Goal: Task Accomplishment & Management: Complete application form

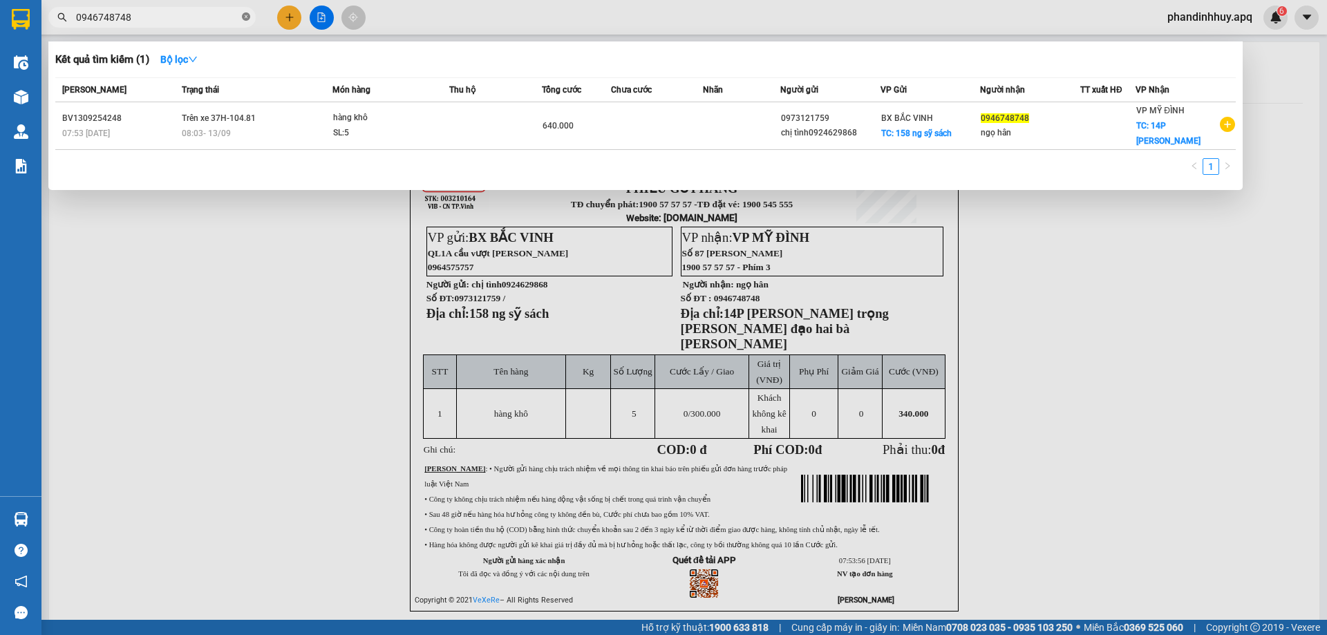
click at [243, 11] on span at bounding box center [246, 17] width 8 height 13
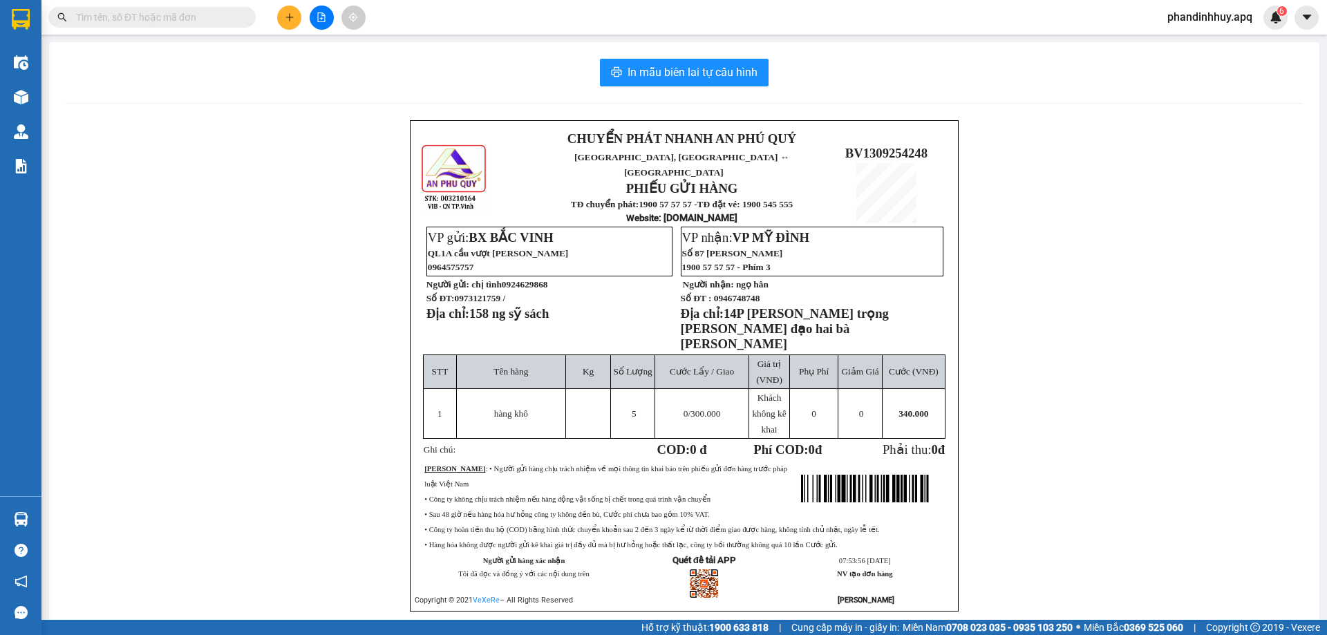
click at [234, 13] on input "text" at bounding box center [157, 17] width 163 height 15
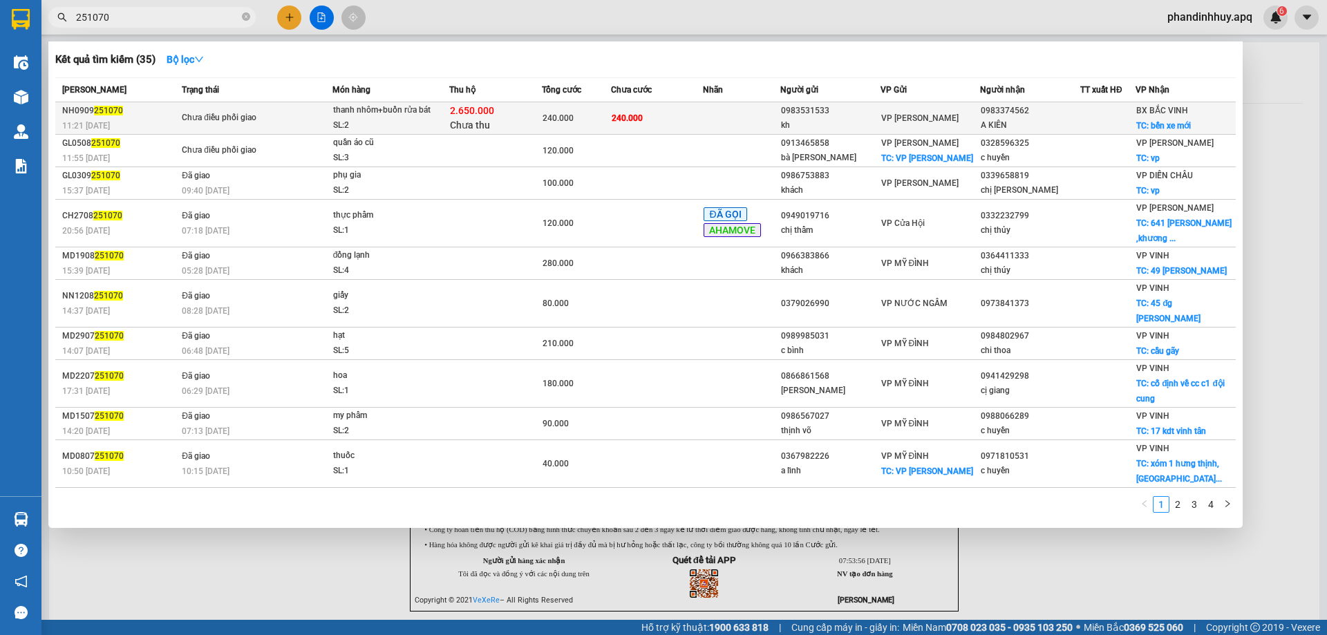
type input "251070"
click at [1103, 115] on div at bounding box center [1108, 118] width 54 height 15
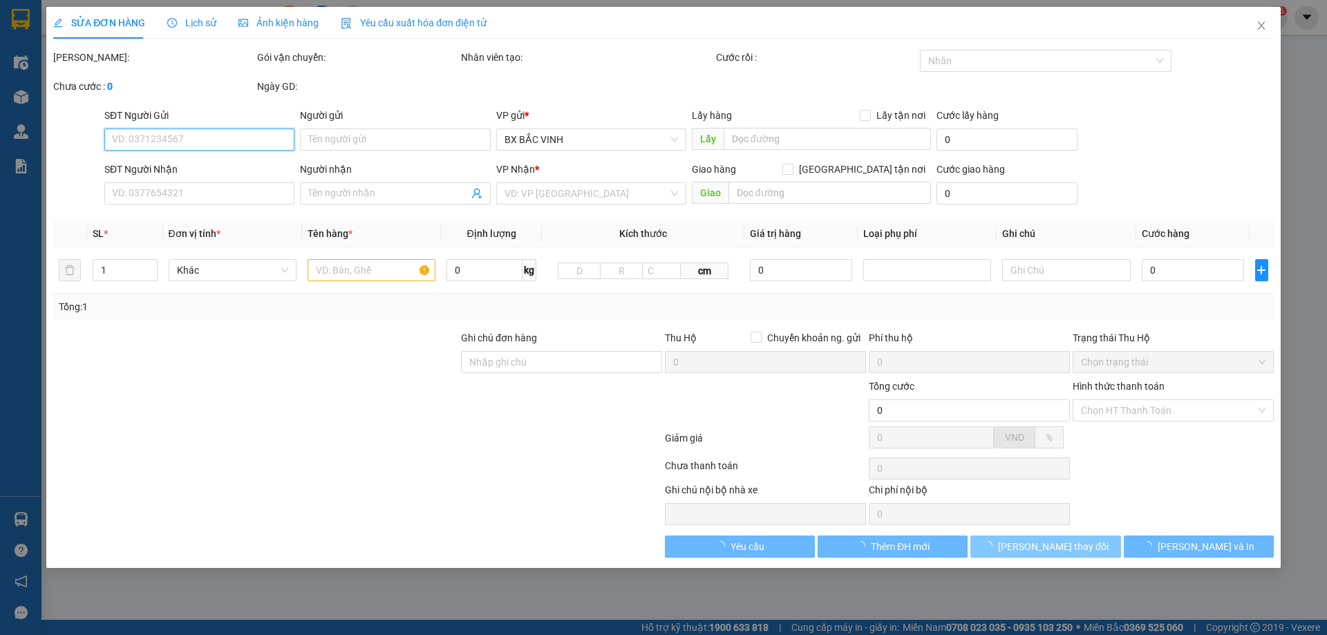
type input "0983531533"
type input "kh"
type input "0983374562"
type input "A KIÊN"
checkbox input "true"
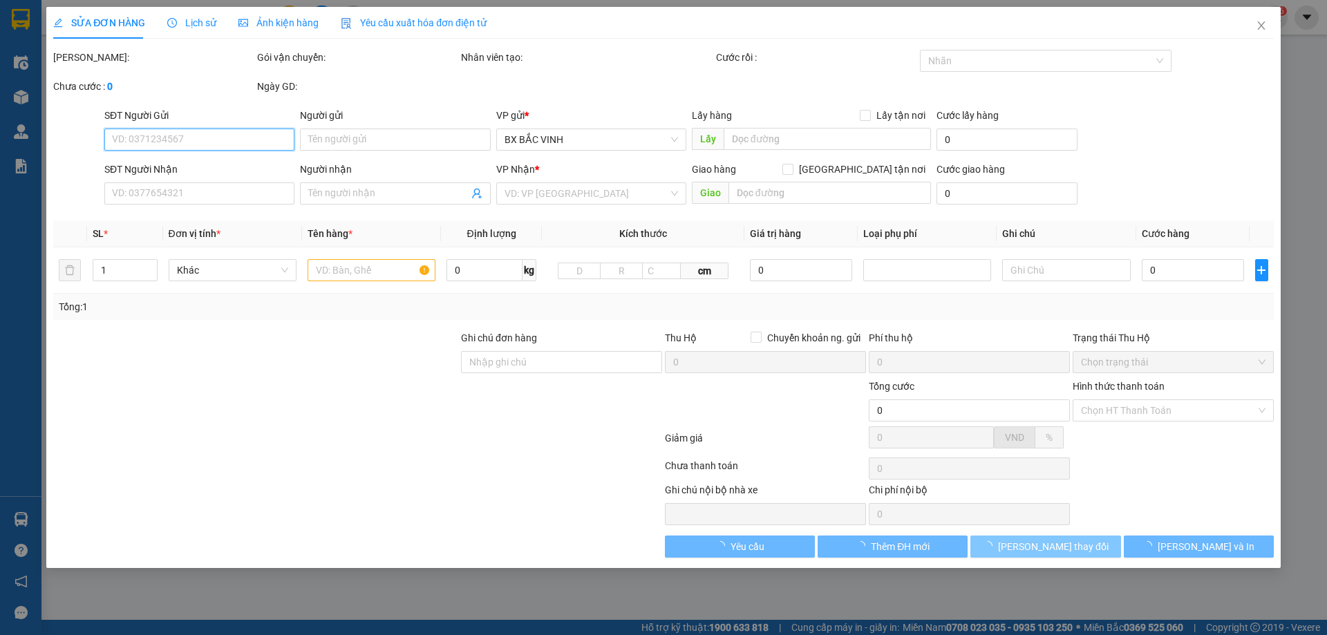
type input "bến xe mới"
type input "240.000"
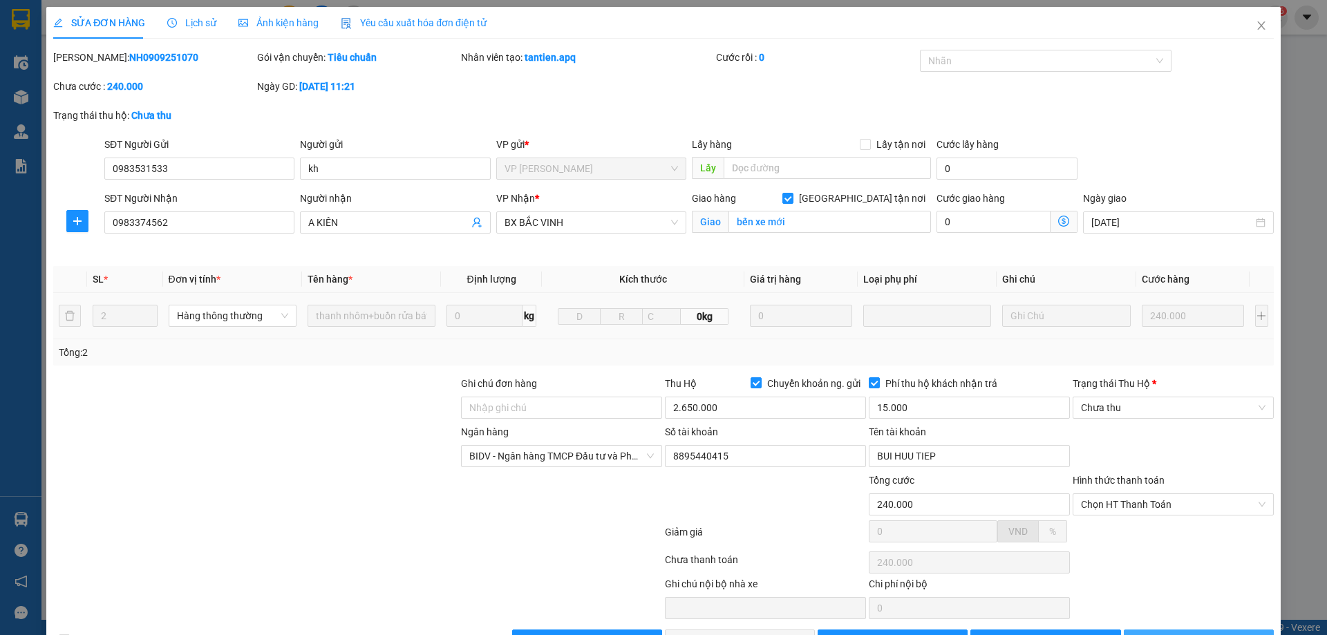
click at [1183, 630] on button "[PERSON_NAME] và In" at bounding box center [1199, 641] width 150 height 22
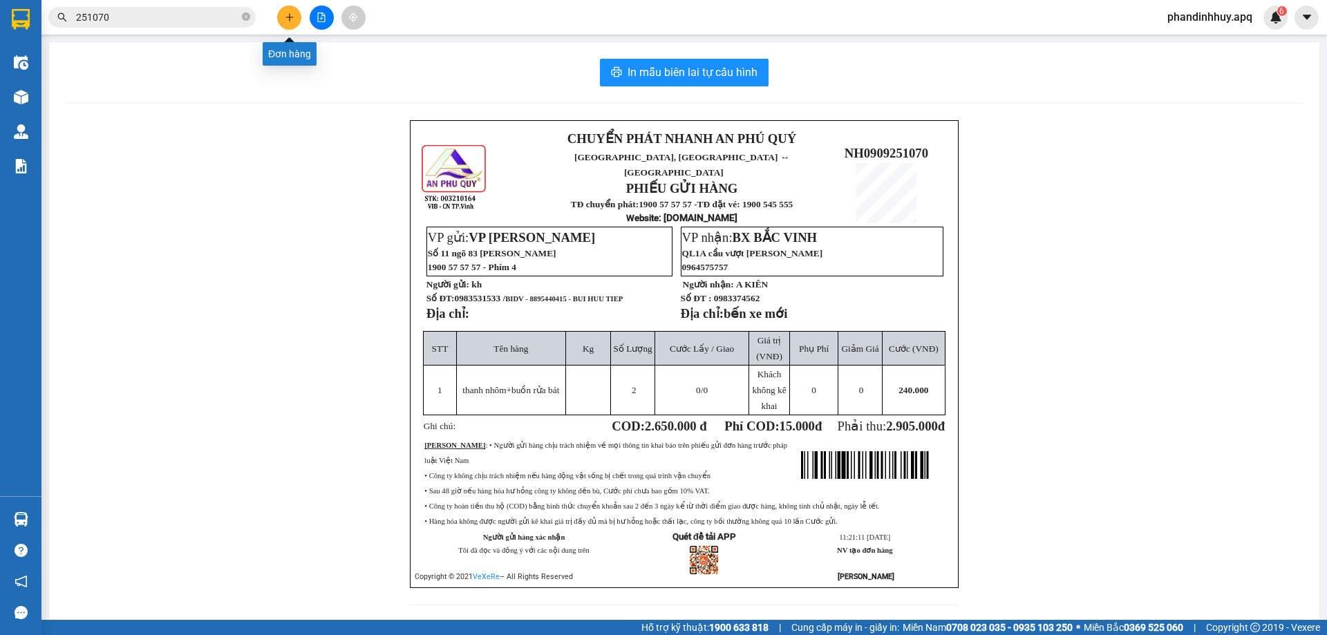
click at [290, 13] on icon "plus" at bounding box center [290, 17] width 10 height 10
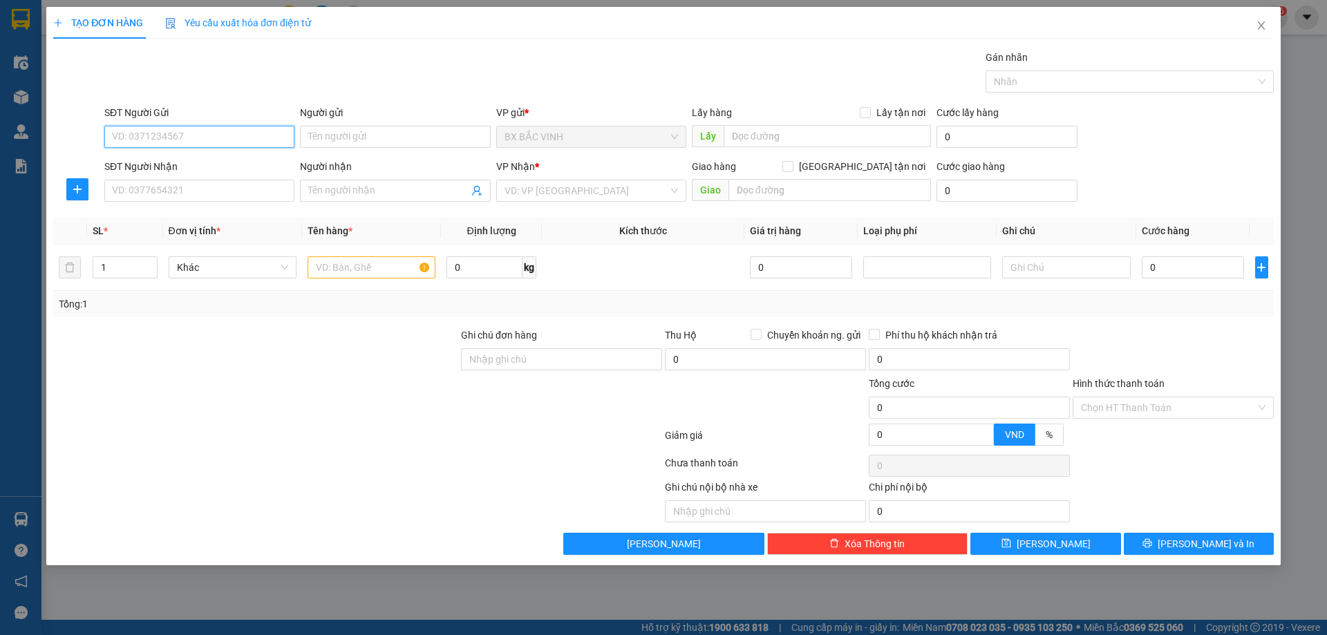
click at [209, 131] on input "SĐT Người Gửi" at bounding box center [199, 137] width 190 height 22
click at [364, 265] on input "text" at bounding box center [372, 267] width 128 height 22
type input "thực phẩm"
click at [143, 139] on input "SĐT Người Gửi" at bounding box center [199, 137] width 190 height 22
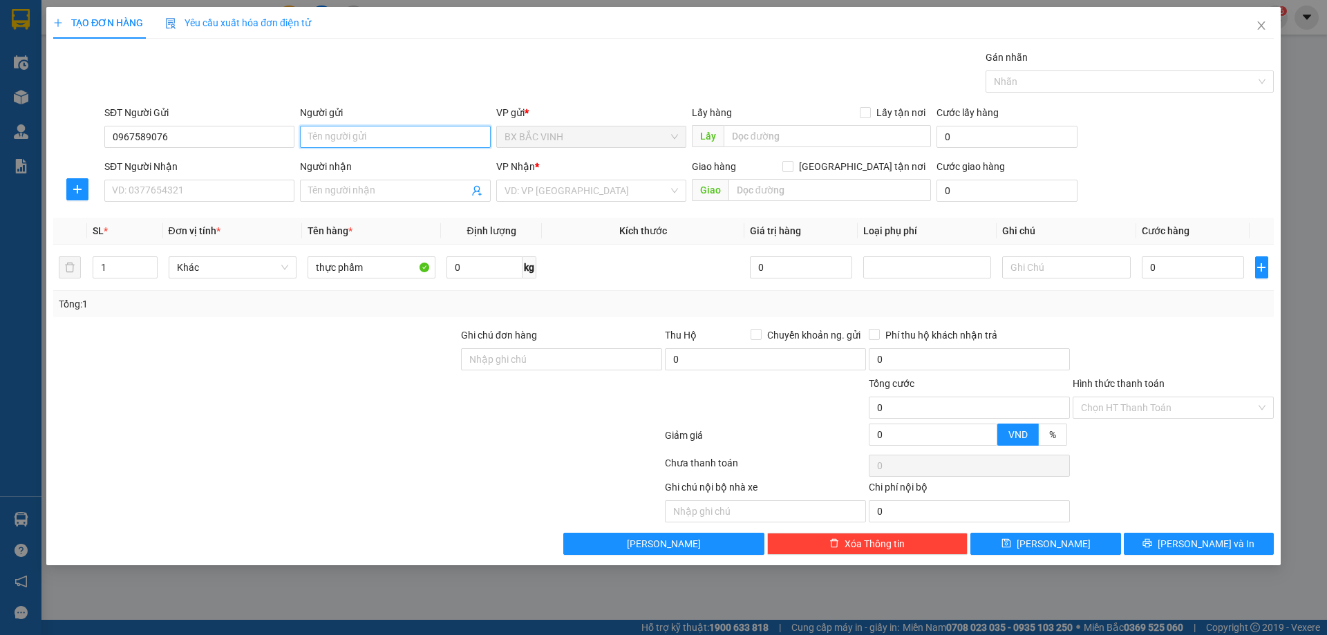
click at [386, 133] on input "Người gửi" at bounding box center [395, 137] width 190 height 22
click at [133, 133] on input "0967589076" at bounding box center [199, 137] width 190 height 22
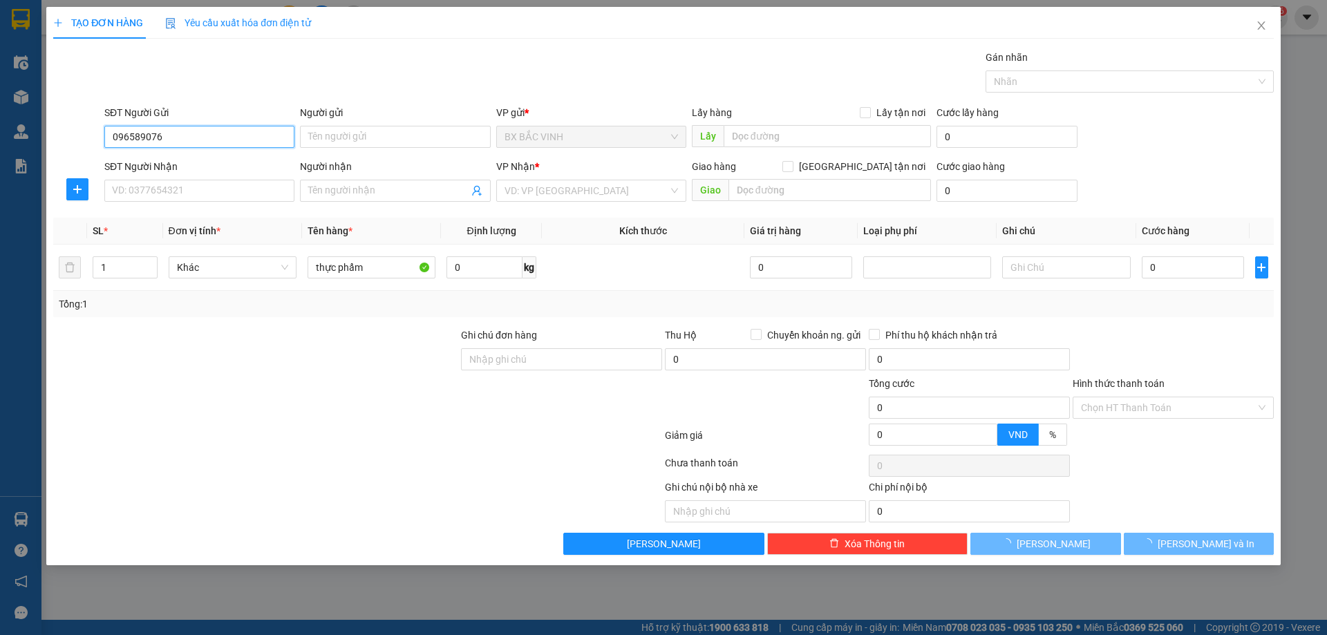
type input "0968589076"
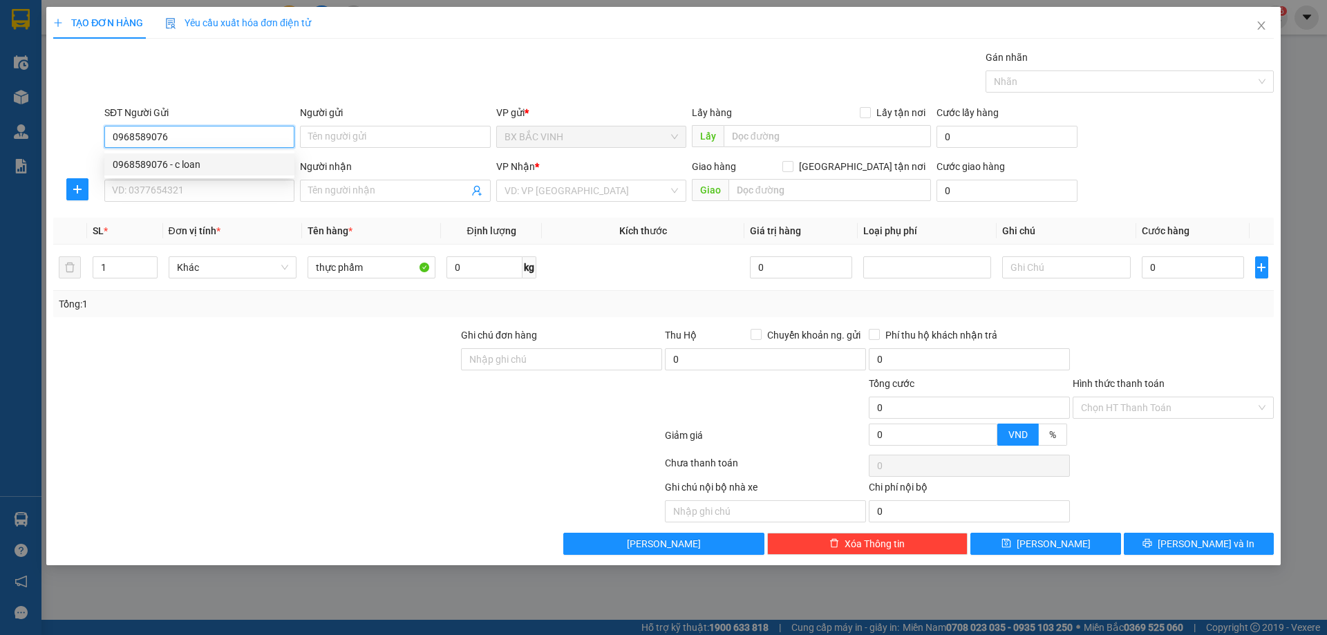
click at [180, 165] on div "0968589076 - c loan" at bounding box center [199, 164] width 173 height 15
type input "c loan"
type input "0968589076"
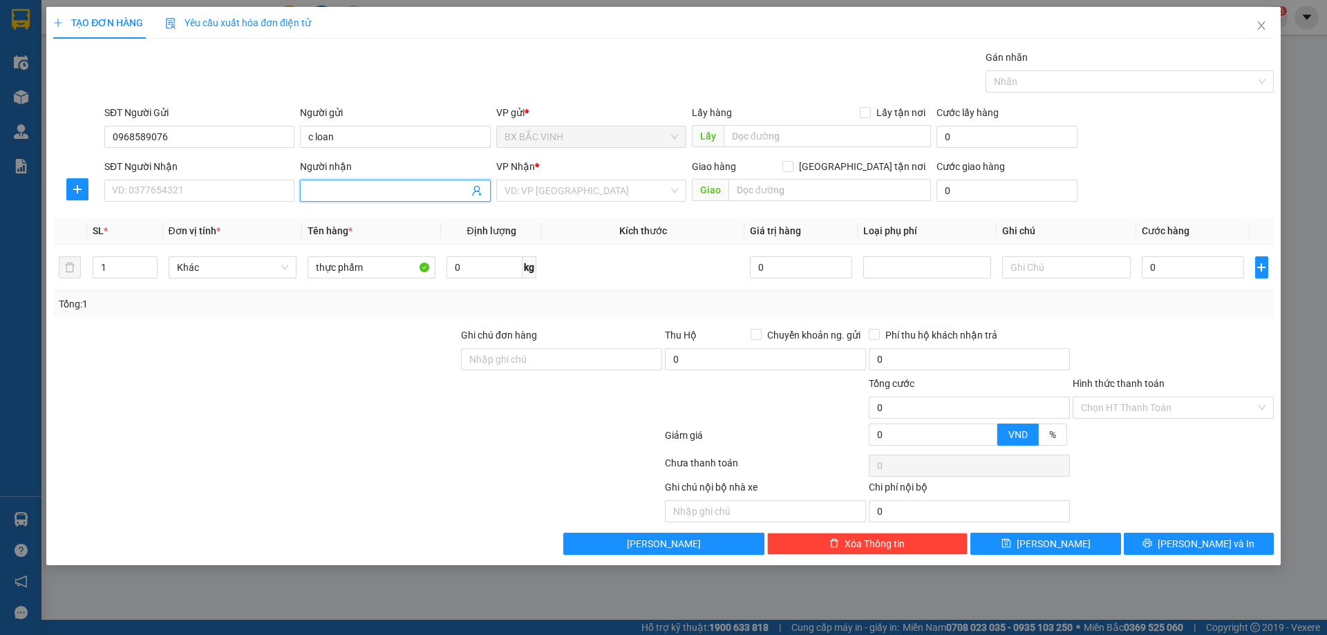
click at [477, 192] on icon "user-add" at bounding box center [476, 190] width 11 height 11
click at [487, 155] on span "a phú" at bounding box center [499, 156] width 24 height 11
type input "0387860775"
type input "a phú"
type input "vp"
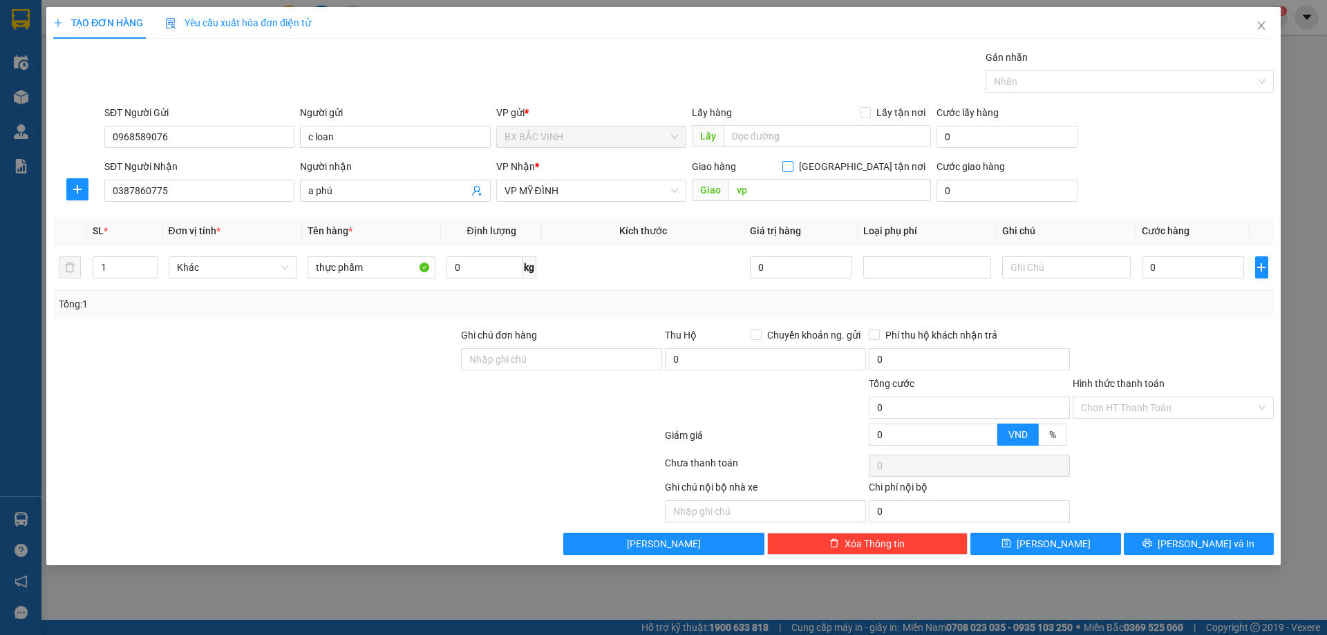
click at [792, 165] on input "[GEOGRAPHIC_DATA] tận nơi" at bounding box center [787, 166] width 10 height 10
checkbox input "true"
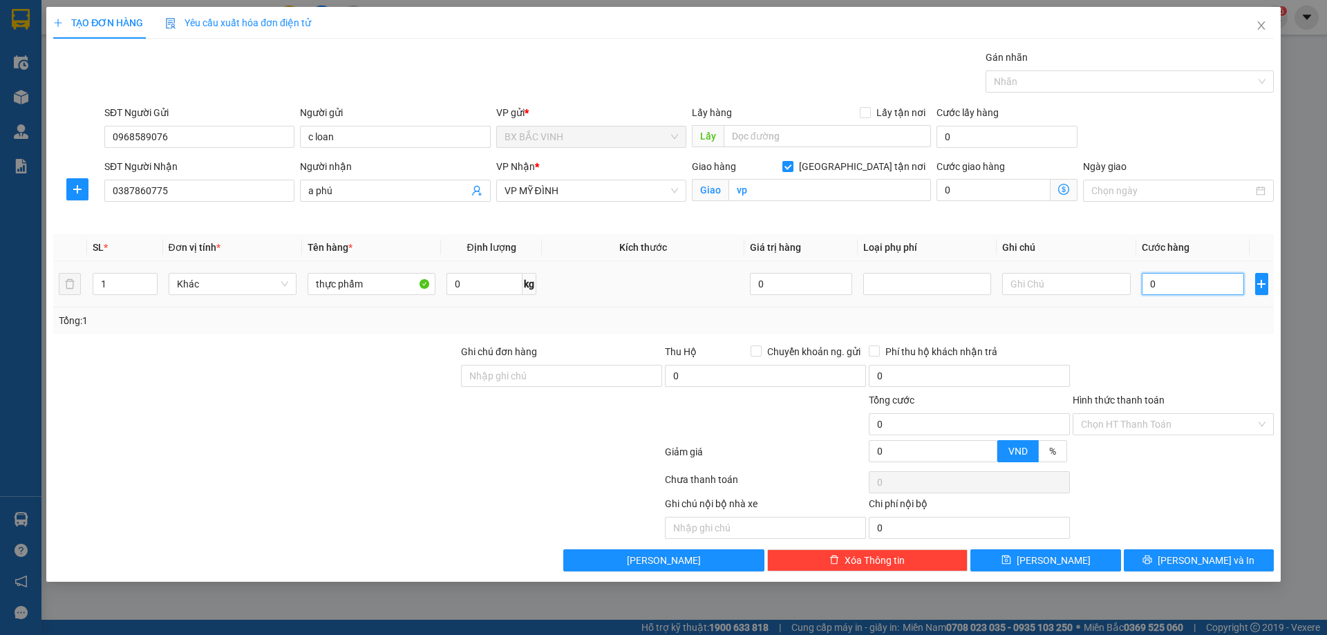
click at [1171, 278] on input "0" at bounding box center [1193, 284] width 103 height 22
type input "5"
type input "50"
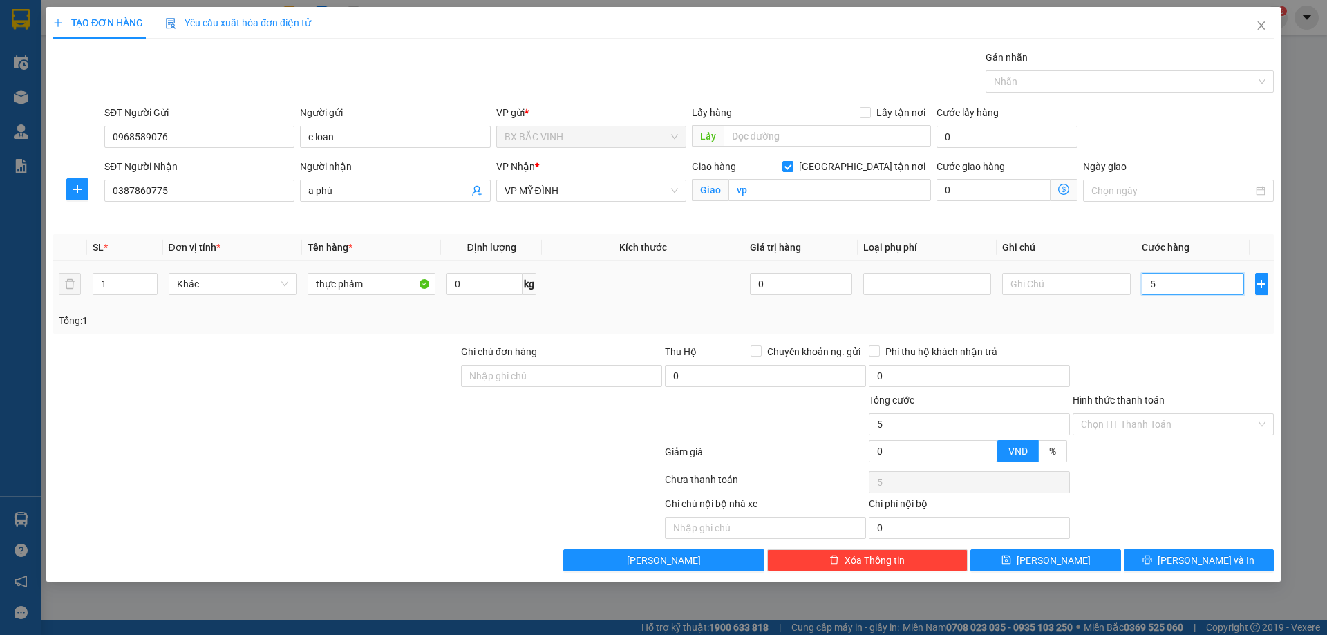
type input "50"
type input "500"
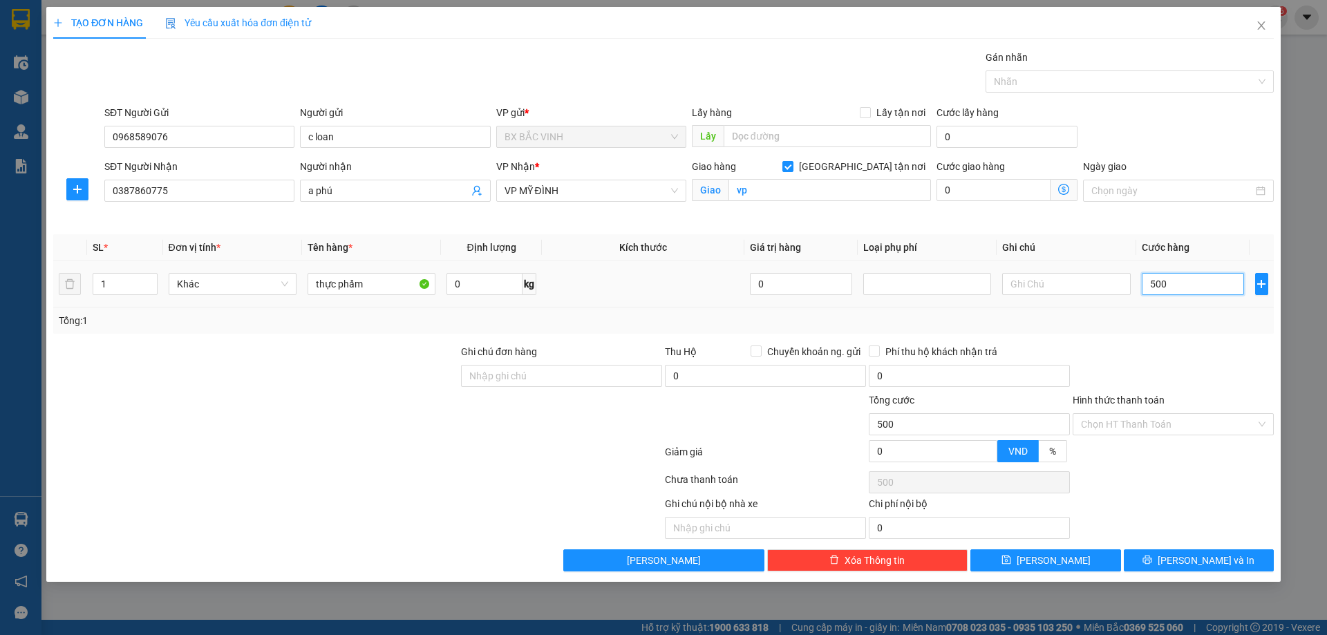
type input "5.000"
type input "50.000"
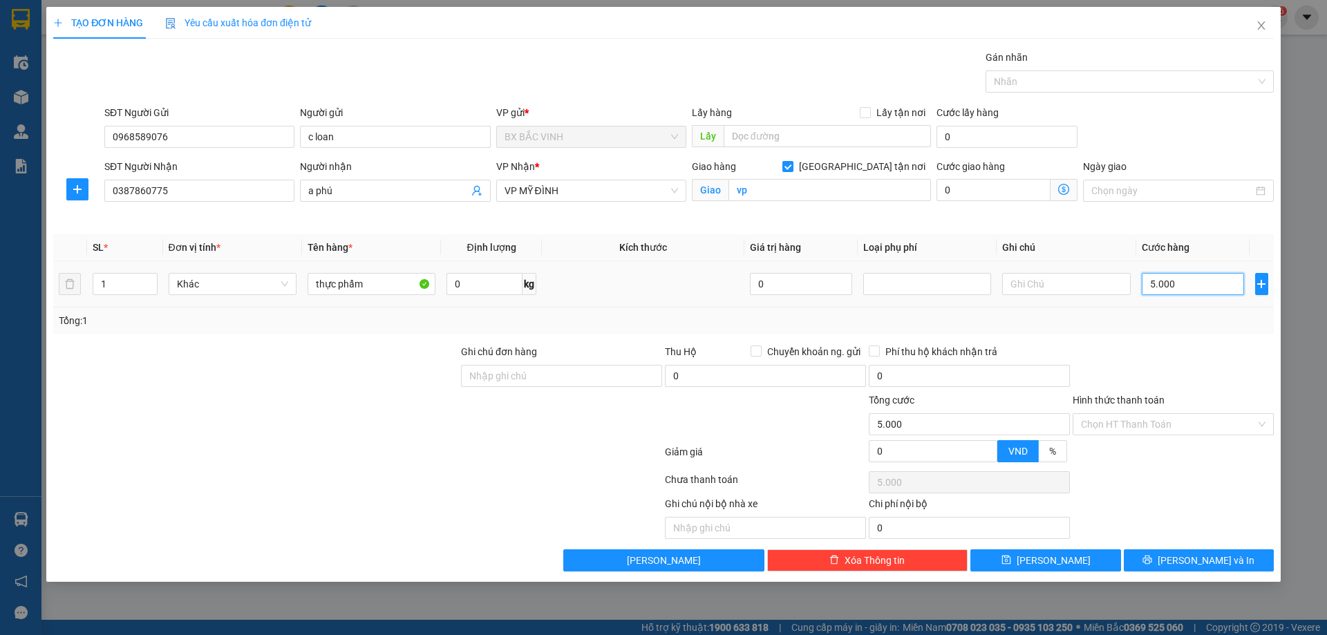
type input "50.000"
click at [1211, 426] on input "Hình thức thanh toán" at bounding box center [1168, 424] width 175 height 21
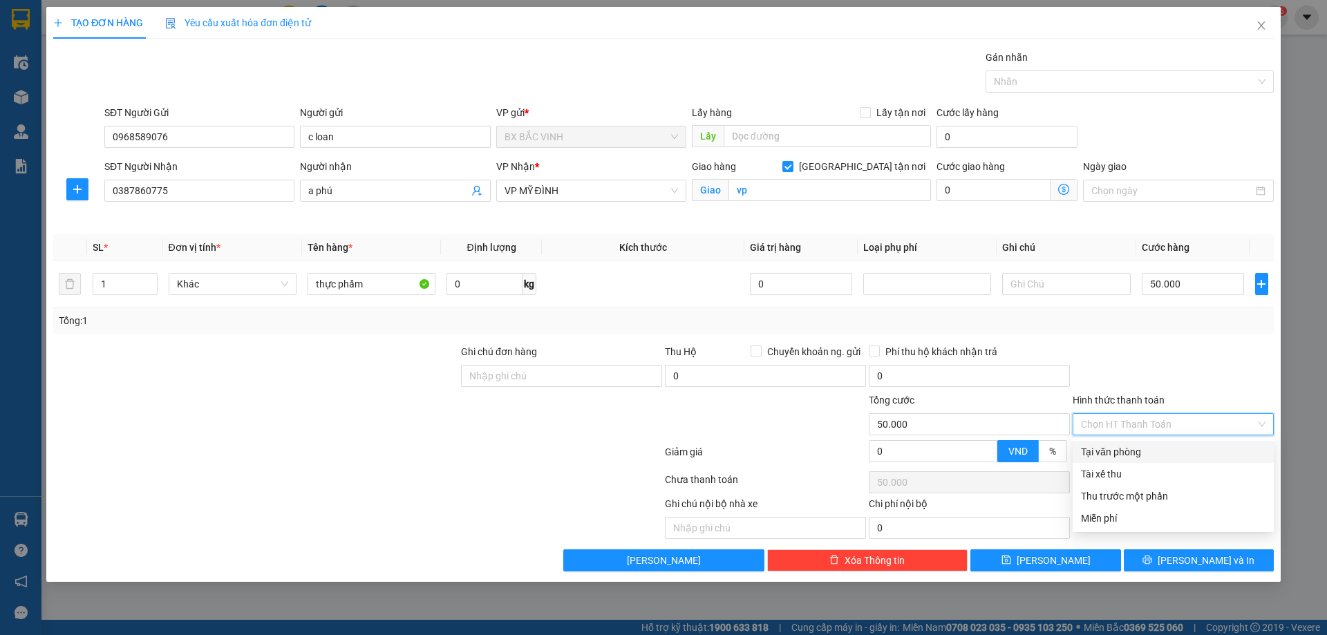
click at [1135, 450] on div "Tại văn phòng" at bounding box center [1173, 451] width 185 height 15
type input "0"
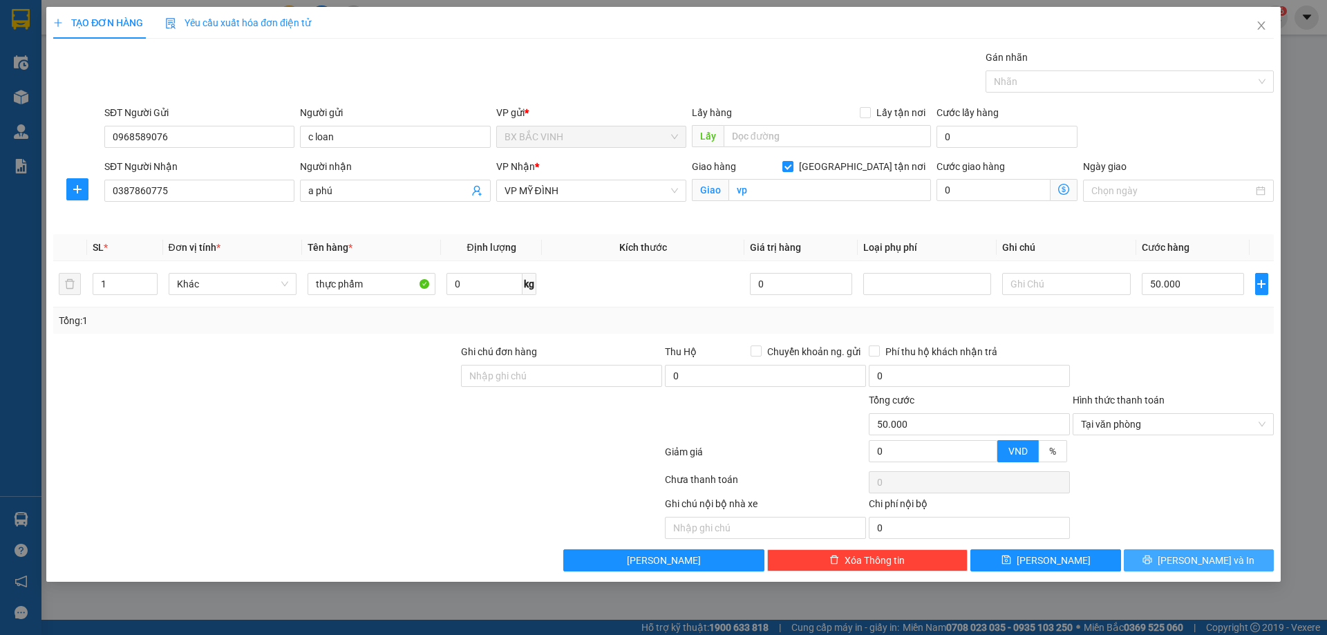
click at [1164, 567] on button "[PERSON_NAME] và In" at bounding box center [1199, 560] width 150 height 22
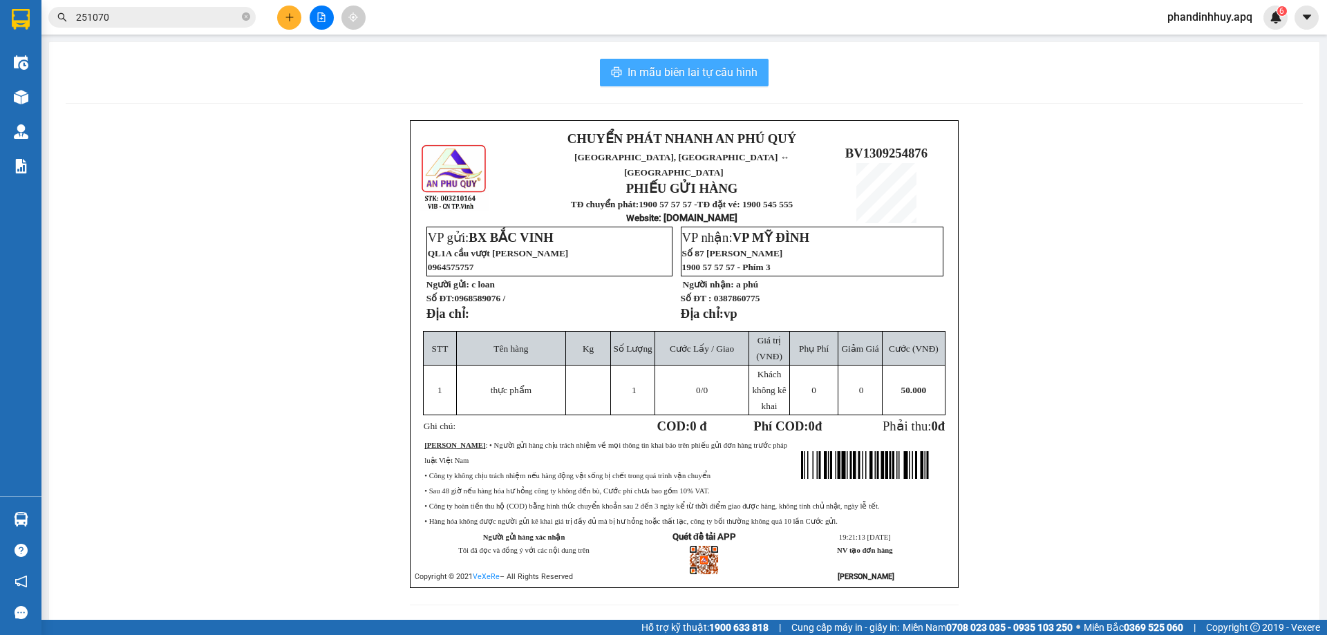
click at [667, 68] on span "In mẫu biên lai tự cấu hình" at bounding box center [692, 72] width 130 height 17
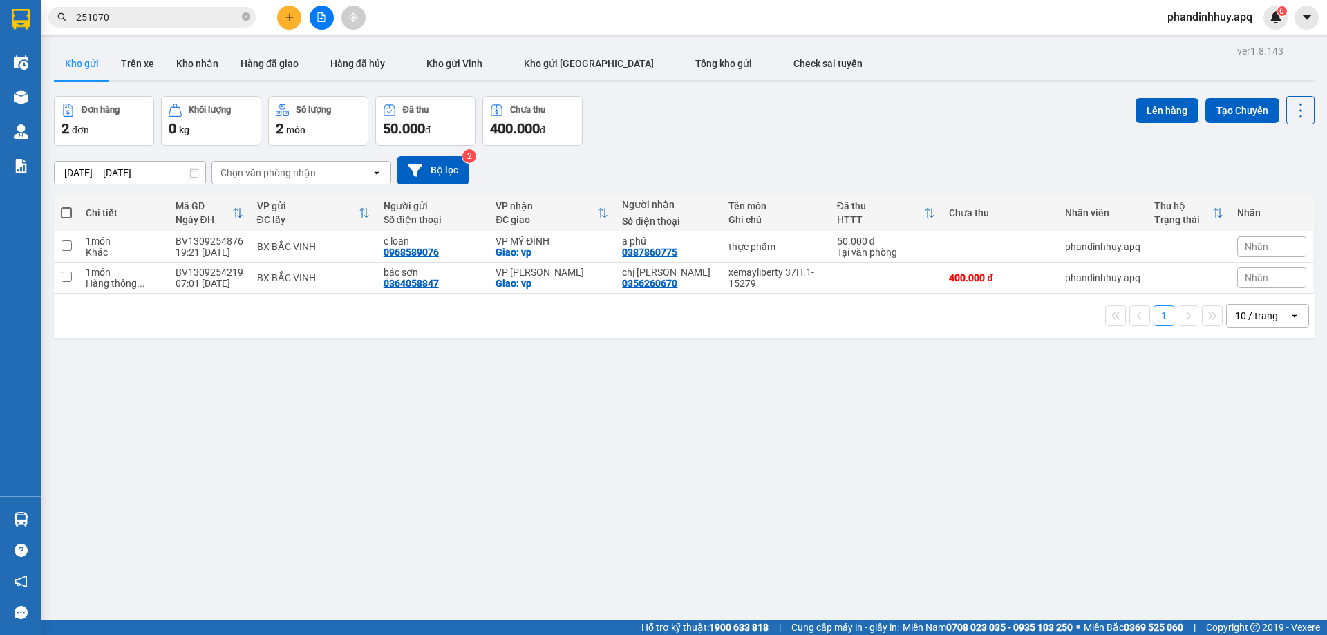
click at [201, 19] on input "251070" at bounding box center [157, 17] width 163 height 15
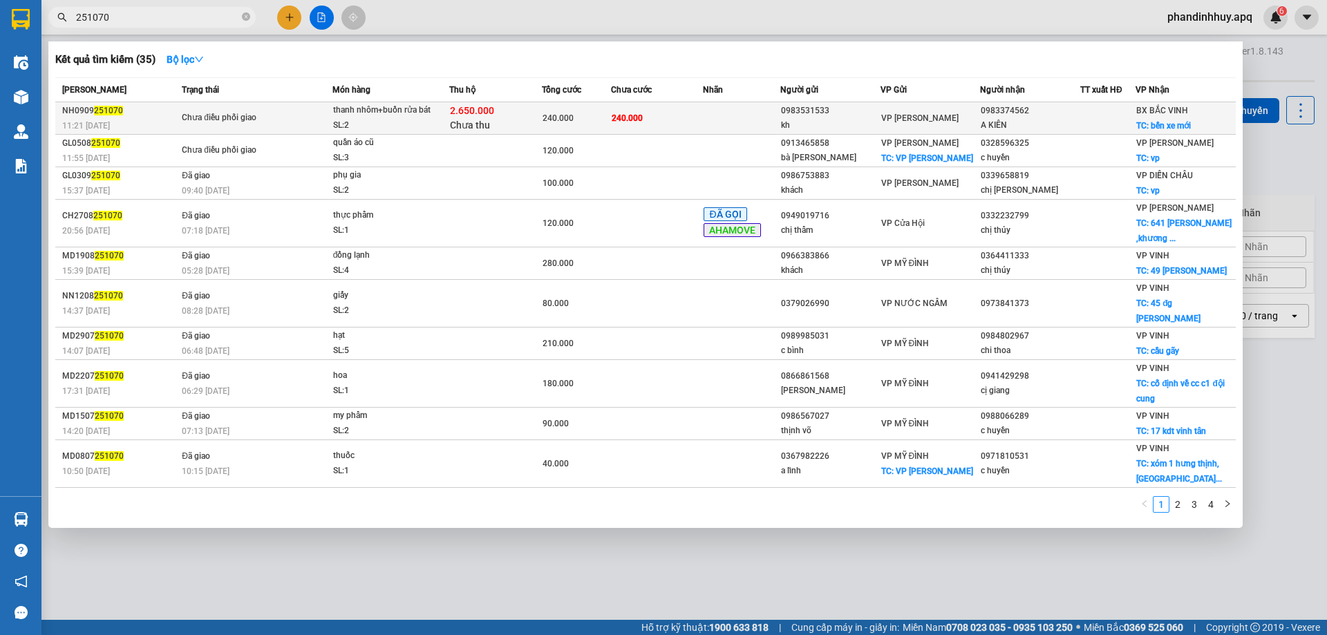
click at [527, 121] on div "2.650.000 Chưa thu" at bounding box center [495, 118] width 91 height 29
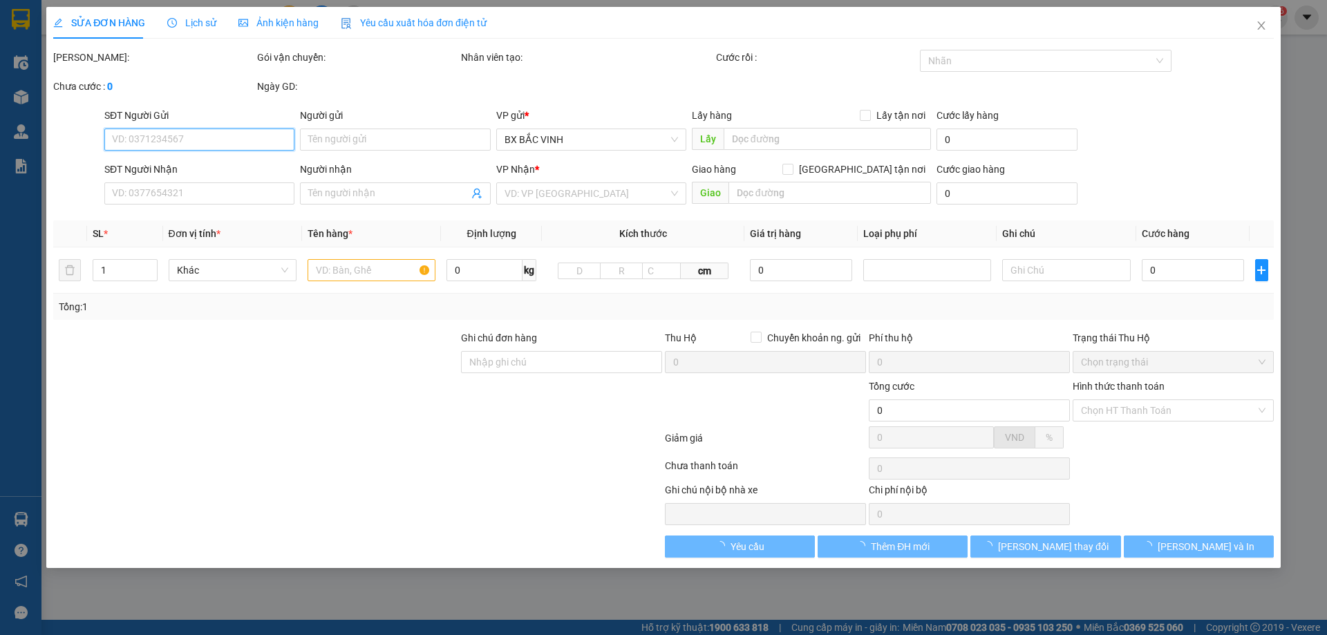
type input "0983531533"
type input "kh"
type input "0983374562"
type input "A KIÊN"
checkbox input "true"
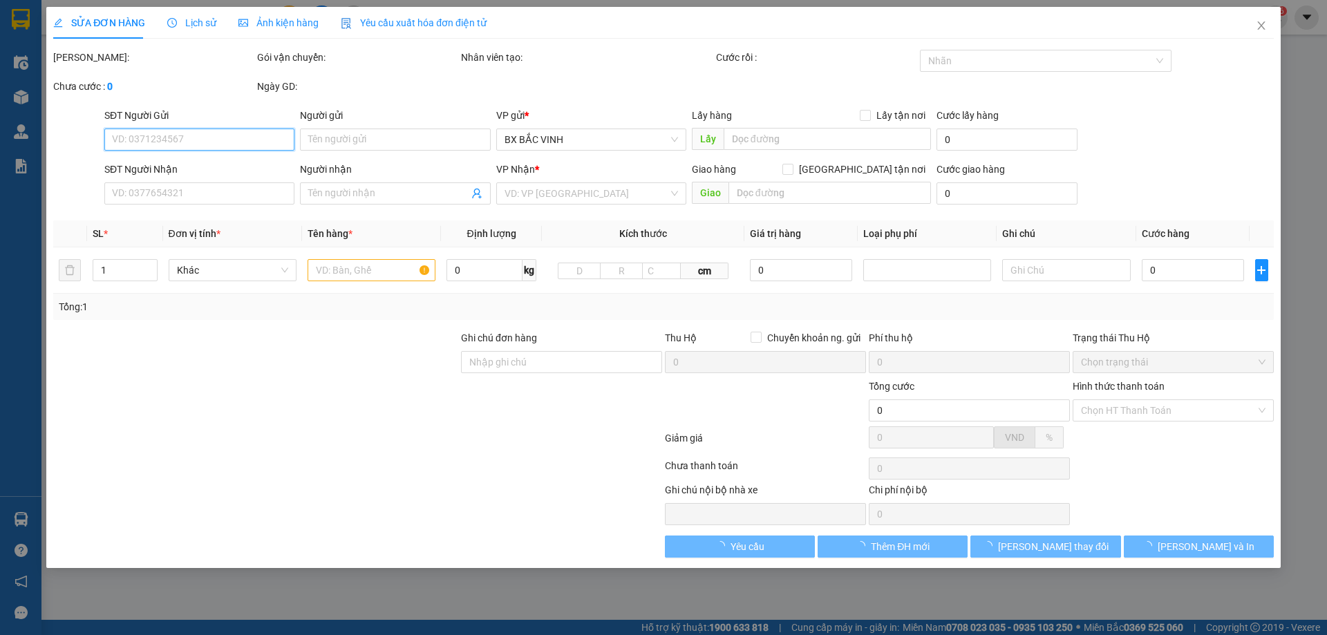
type input "bến xe mới"
checkbox input "true"
type input "2.650.000"
type input "15.000"
type input "240.000"
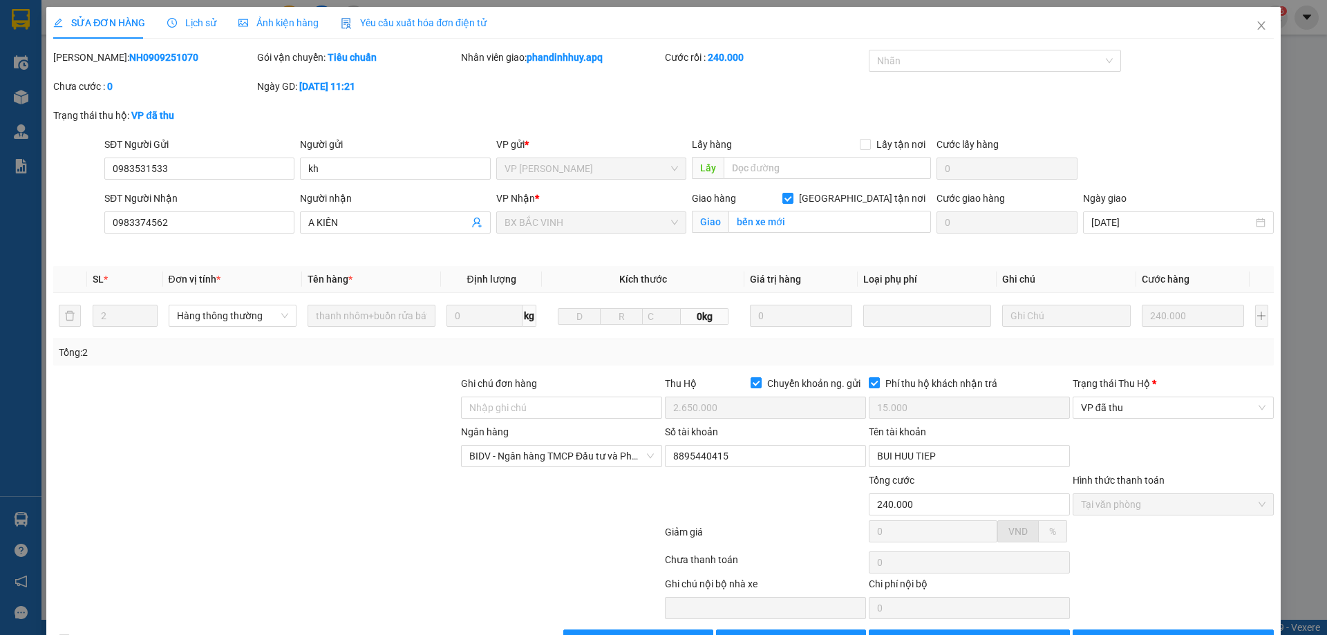
click at [1170, 629] on div "Total Paid Fee 240.000 Total UnPaid Fee 0 Cash Collection Total Fee Mã ĐH: NH09…" at bounding box center [663, 351] width 1220 height 602
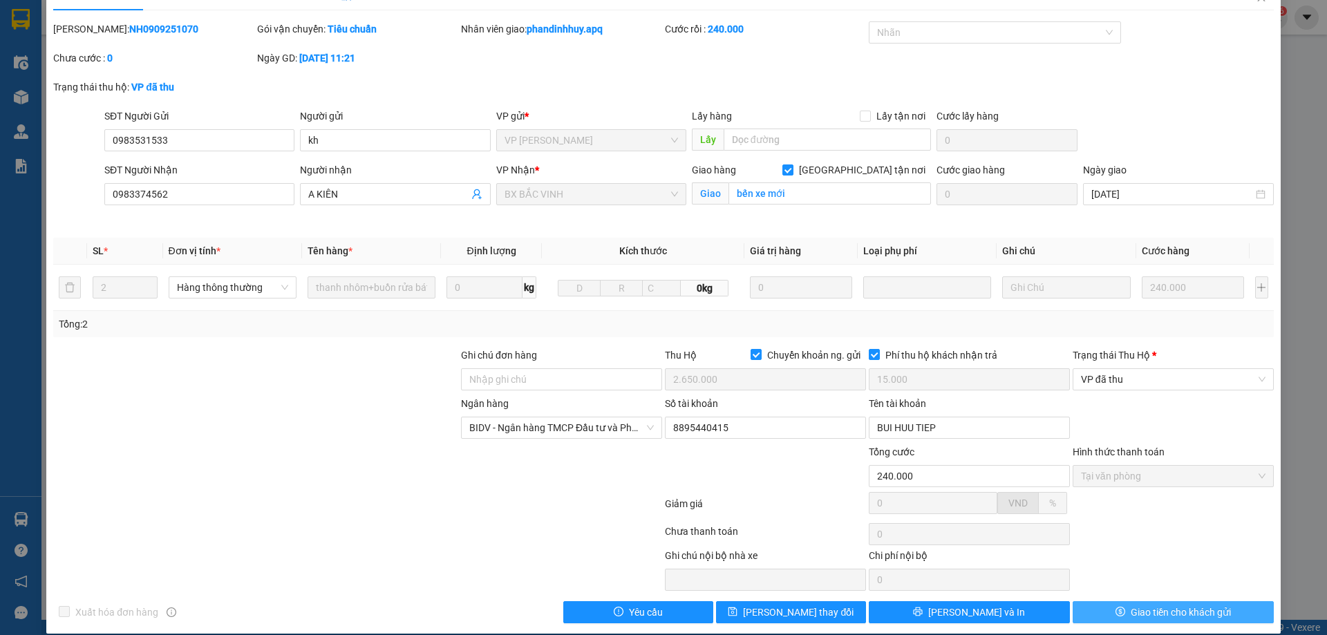
scroll to position [44, 0]
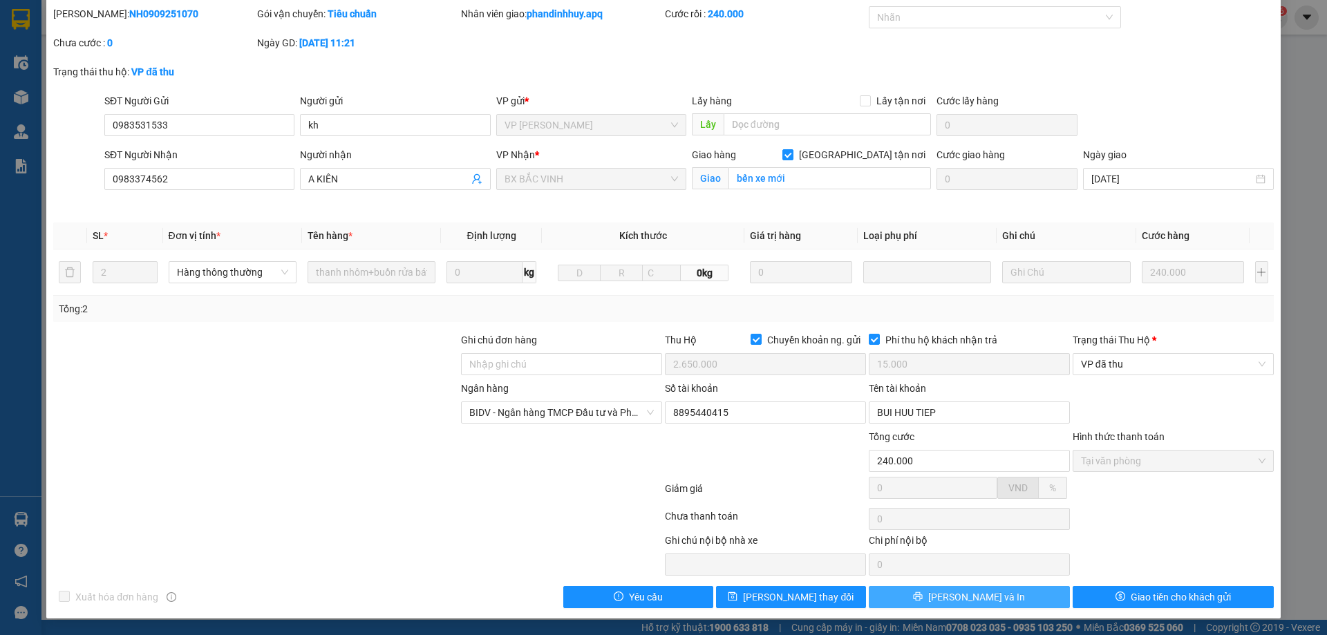
click at [1008, 594] on button "[PERSON_NAME] và In" at bounding box center [969, 597] width 201 height 22
